Goal: Browse casually: Explore the website without a specific task or goal

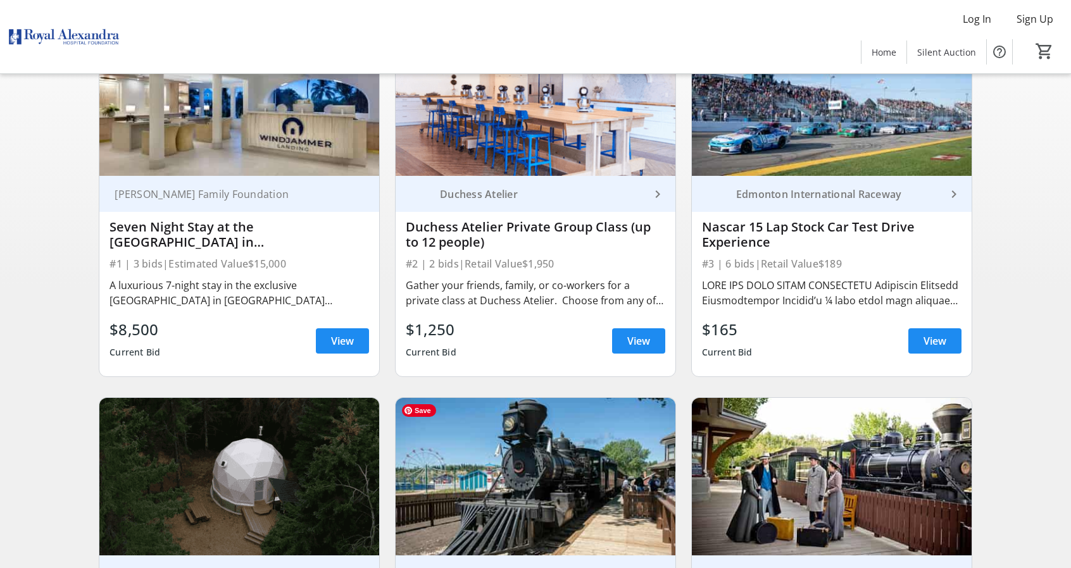
scroll to position [168, 0]
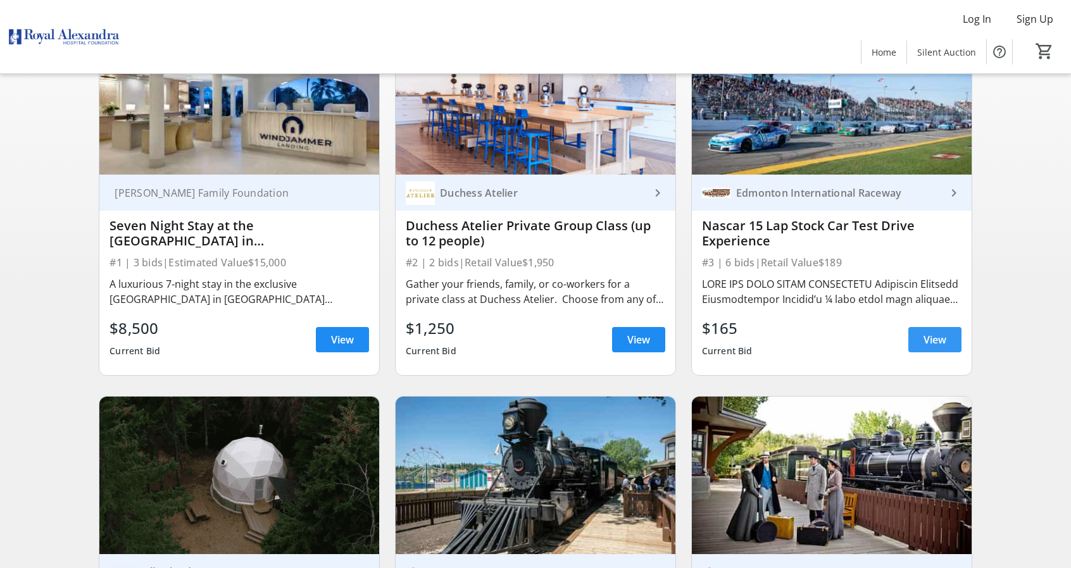
click at [937, 347] on span "View" at bounding box center [934, 339] width 23 height 15
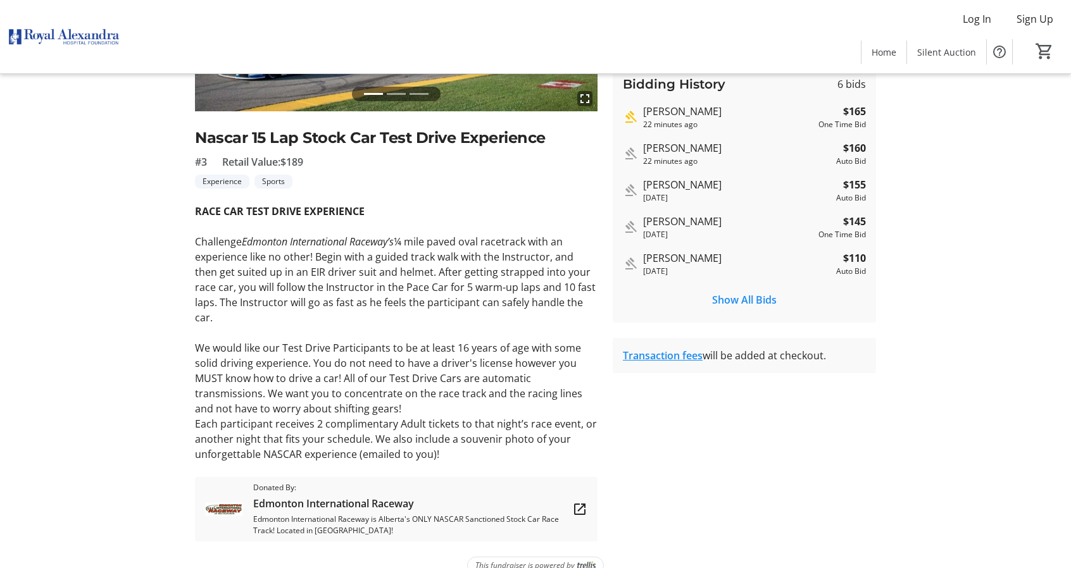
scroll to position [241, 0]
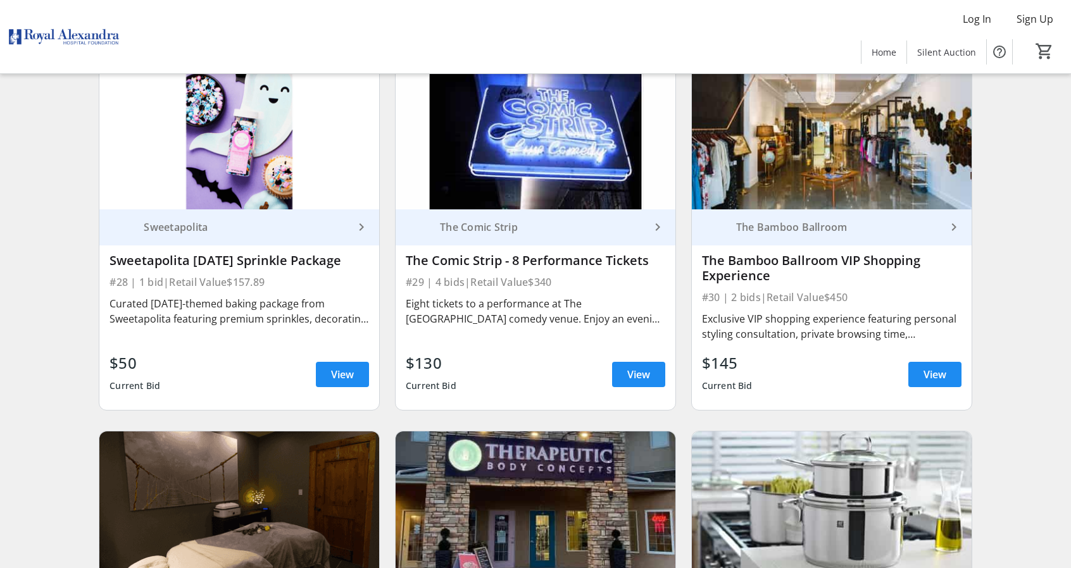
scroll to position [3534, 0]
click at [347, 366] on span "View" at bounding box center [342, 373] width 23 height 15
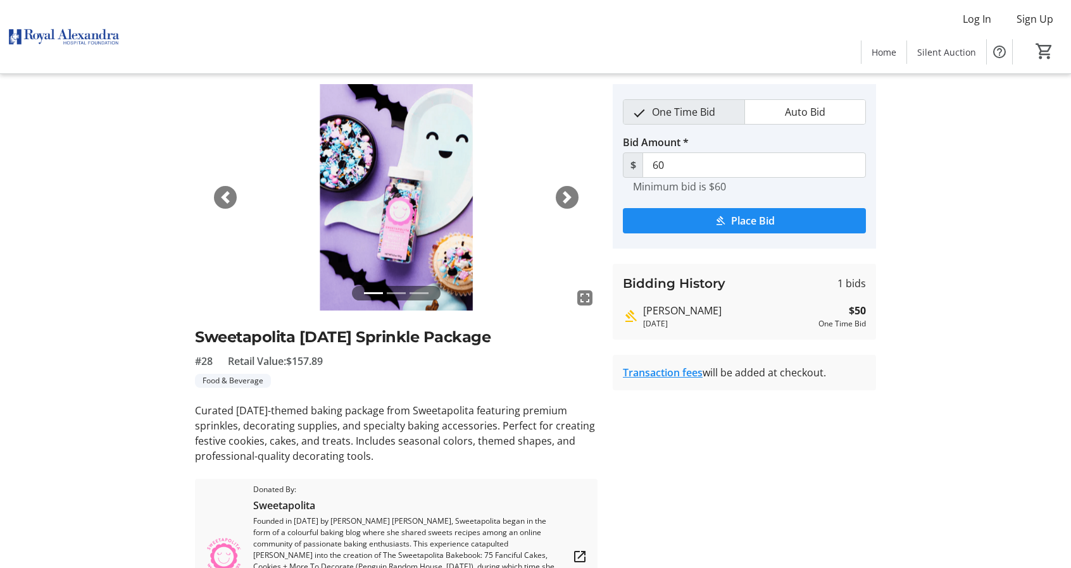
scroll to position [138, 0]
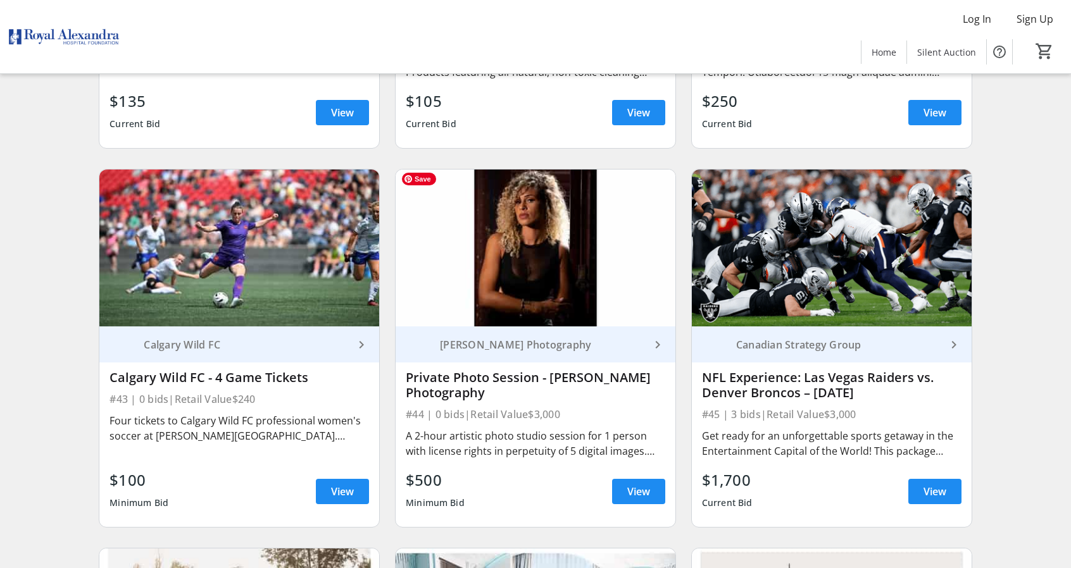
scroll to position [5285, 0]
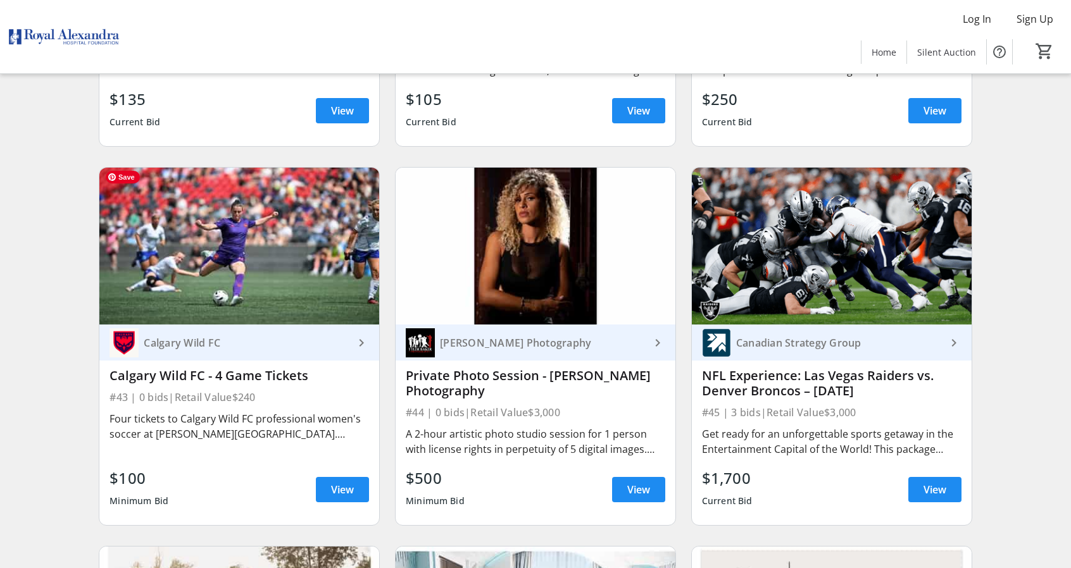
click at [220, 231] on img at bounding box center [239, 246] width 280 height 157
click at [337, 490] on span "View" at bounding box center [342, 489] width 23 height 15
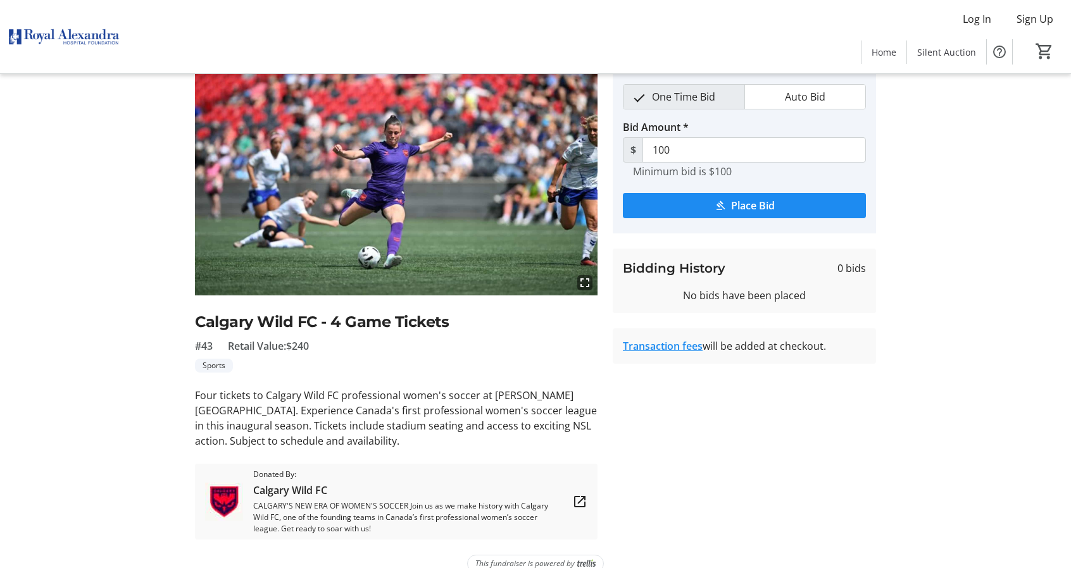
scroll to position [70, 0]
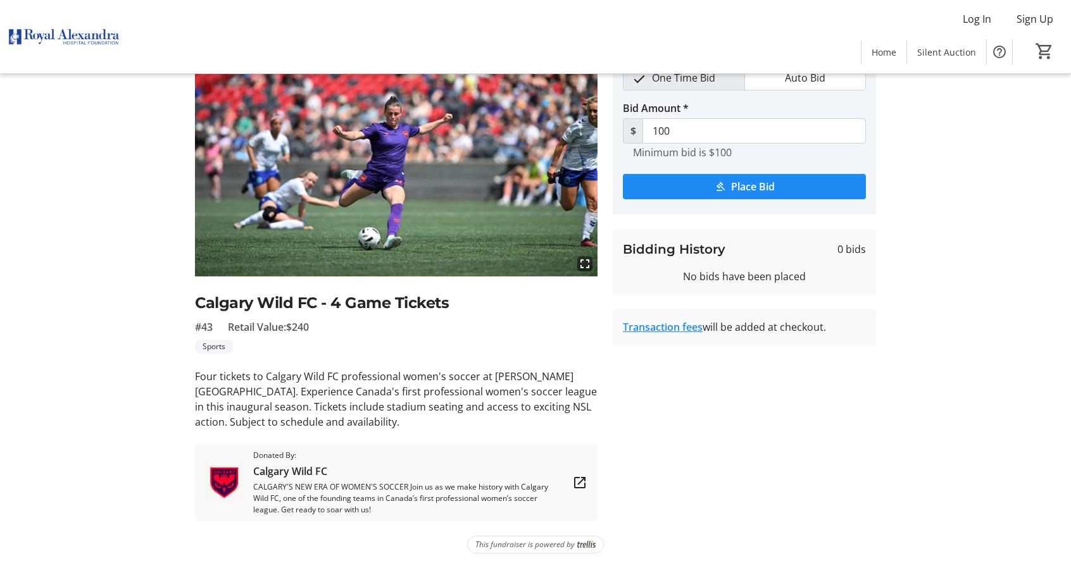
click at [333, 494] on span "CALGARY'S NEW ERA OF WOMEN'S SOCCER Join us as we make history with Calgary Wil…" at bounding box center [407, 499] width 309 height 34
drag, startPoint x: 519, startPoint y: 429, endPoint x: 349, endPoint y: 432, distance: 169.7
click at [349, 432] on div "fullscreen Calgary Wild FC - 4 Game Tickets #43 Retail Value: $240 Sports Four …" at bounding box center [396, 285] width 403 height 471
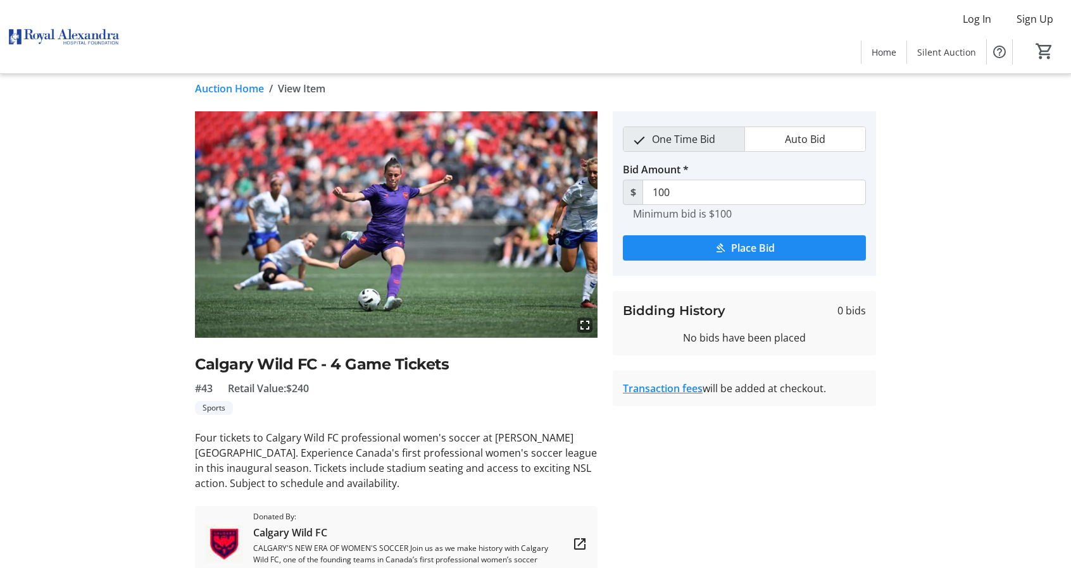
scroll to position [10, 0]
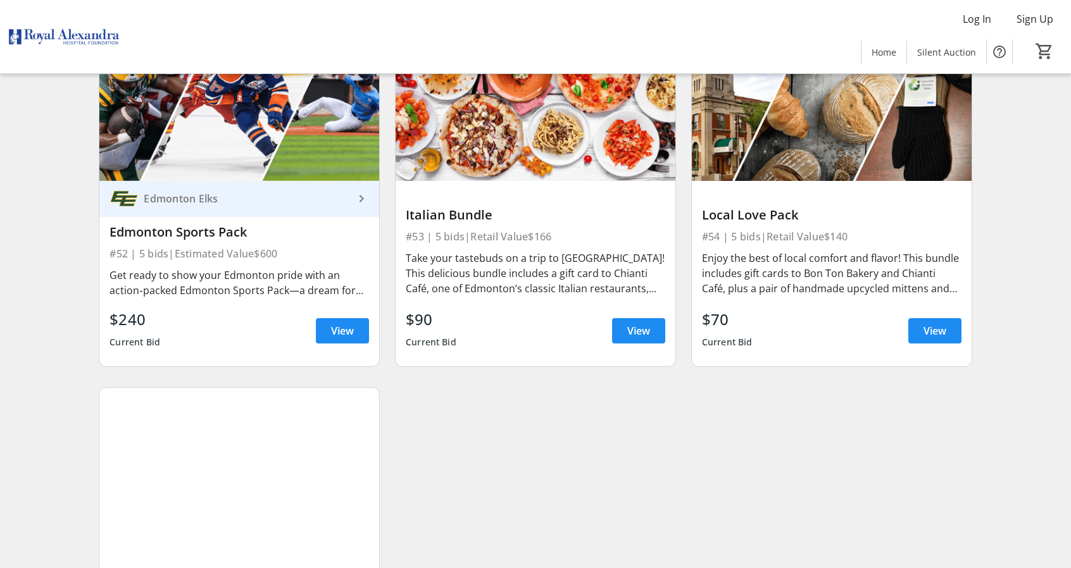
scroll to position [6562, 0]
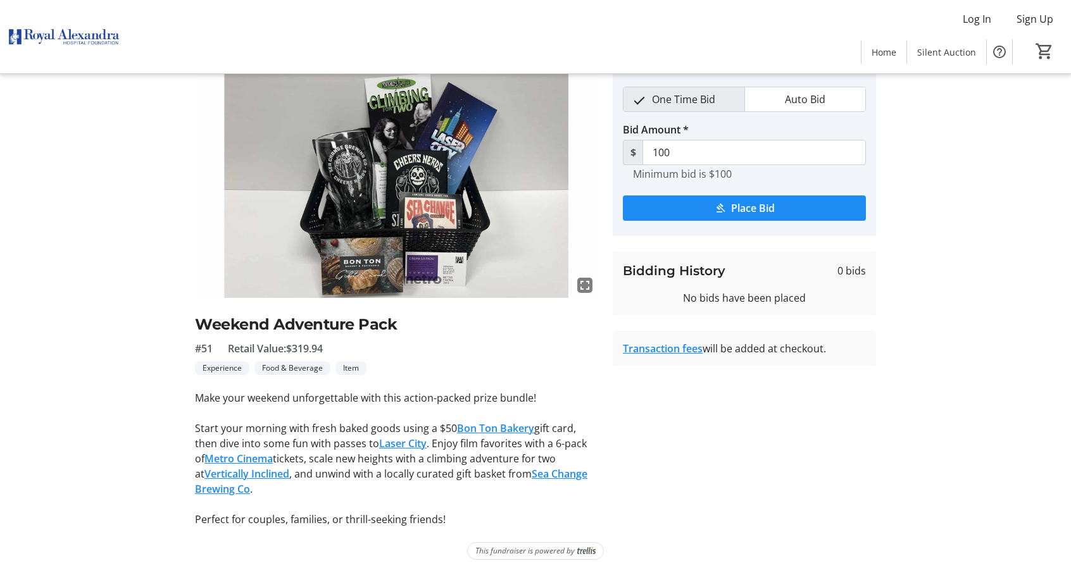
scroll to position [54, 0]
